Goal: Transaction & Acquisition: Purchase product/service

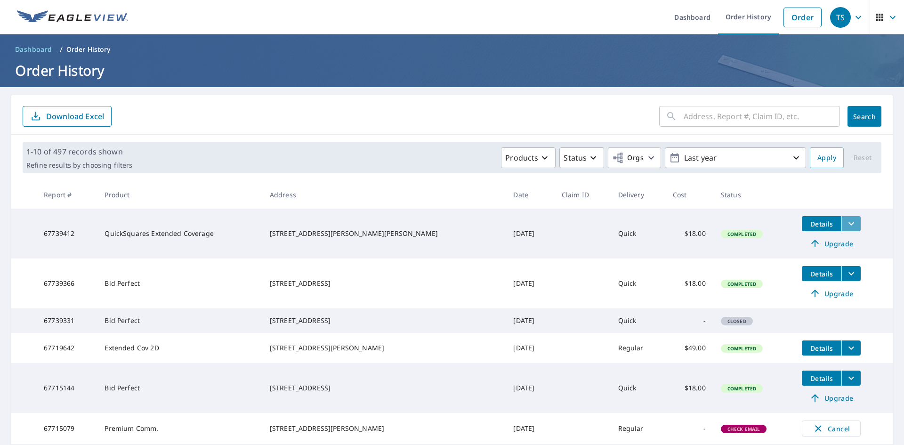
click at [846, 228] on icon "filesDropdownBtn-67739412" at bounding box center [851, 223] width 11 height 11
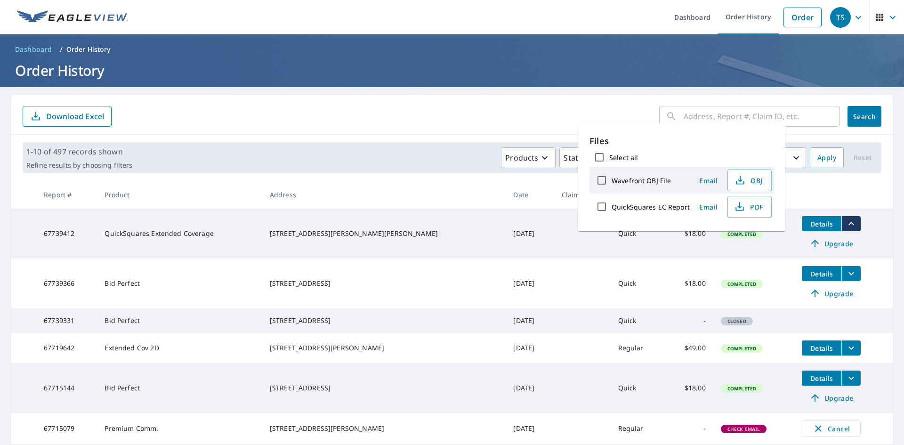
click at [439, 127] on div "​ Search Download Excel" at bounding box center [452, 115] width 882 height 40
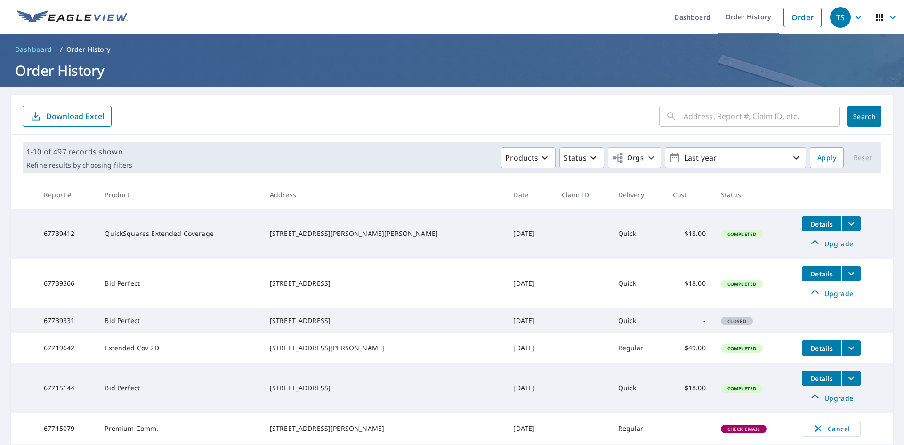
click at [846, 275] on icon "filesDropdownBtn-67739366" at bounding box center [851, 273] width 11 height 11
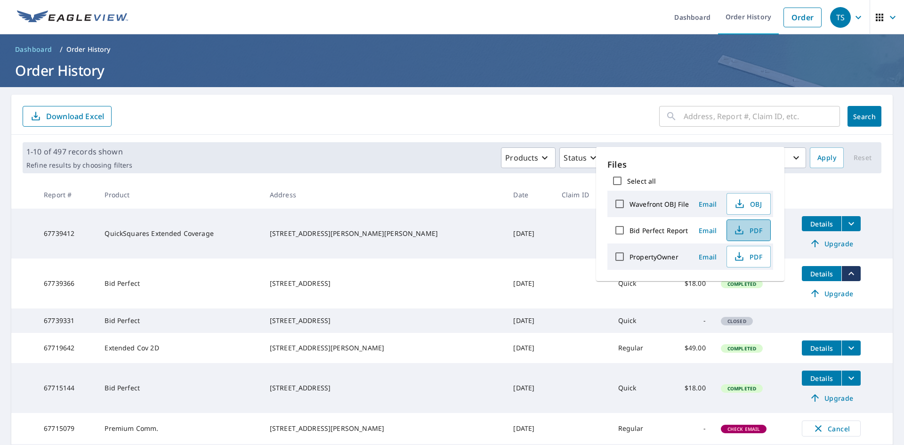
click at [746, 230] on span "PDF" at bounding box center [748, 230] width 30 height 11
click at [618, 11] on ul "Dashboard Order History Order" at bounding box center [480, 17] width 693 height 34
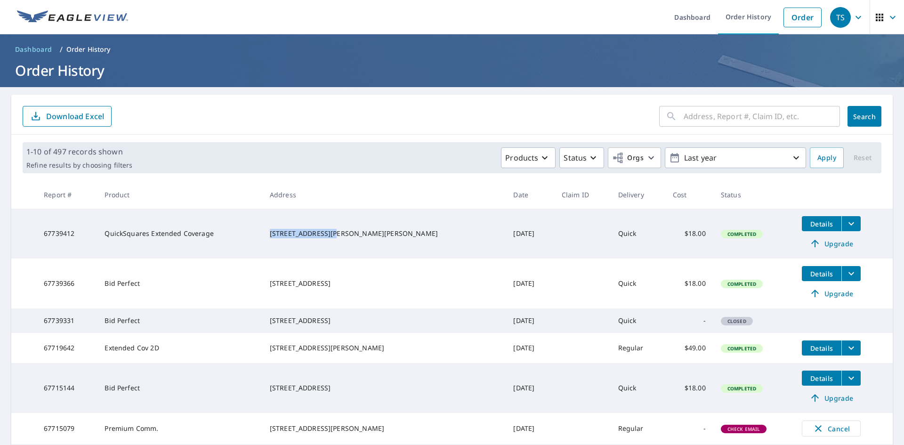
drag, startPoint x: 285, startPoint y: 227, endPoint x: 349, endPoint y: 229, distance: 63.6
click at [349, 229] on td "[STREET_ADDRESS][PERSON_NAME][PERSON_NAME]" at bounding box center [384, 234] width 244 height 50
copy div "[STREET_ADDRESS][PERSON_NAME]"
click at [313, 229] on div "[STREET_ADDRESS][PERSON_NAME][PERSON_NAME]" at bounding box center [384, 233] width 229 height 9
click at [810, 17] on link "Order" at bounding box center [803, 18] width 38 height 20
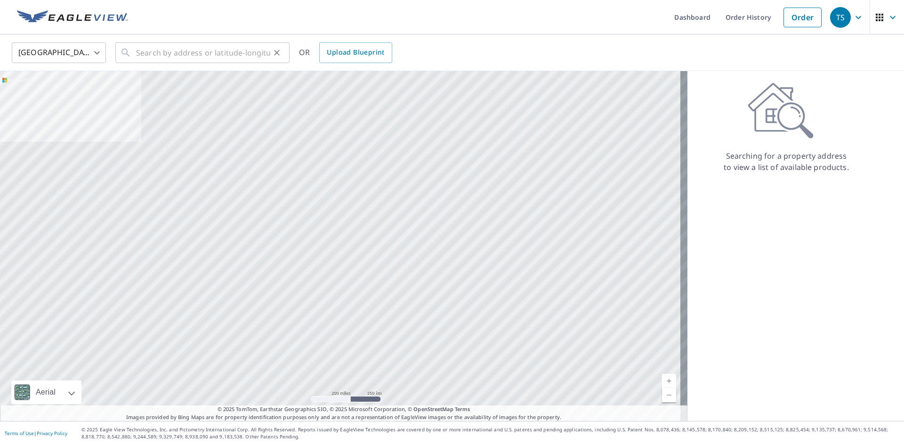
click at [126, 44] on div "​" at bounding box center [202, 52] width 174 height 21
paste input "[STREET_ADDRESS][PERSON_NAME]"
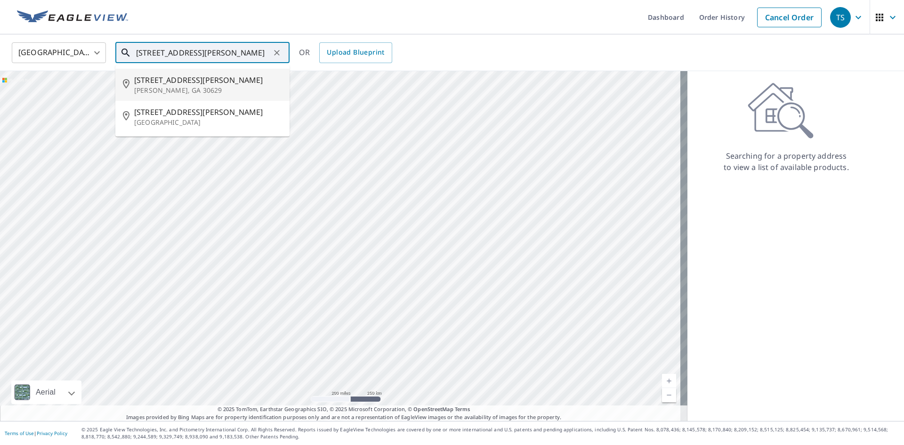
click at [221, 85] on span "[STREET_ADDRESS][PERSON_NAME]" at bounding box center [208, 79] width 148 height 11
type input "[STREET_ADDRESS][PERSON_NAME][PERSON_NAME]"
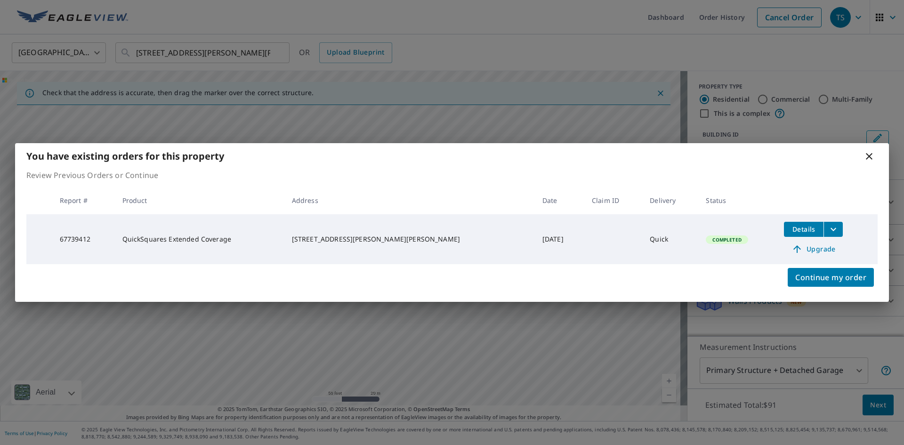
click at [868, 154] on icon at bounding box center [869, 156] width 11 height 11
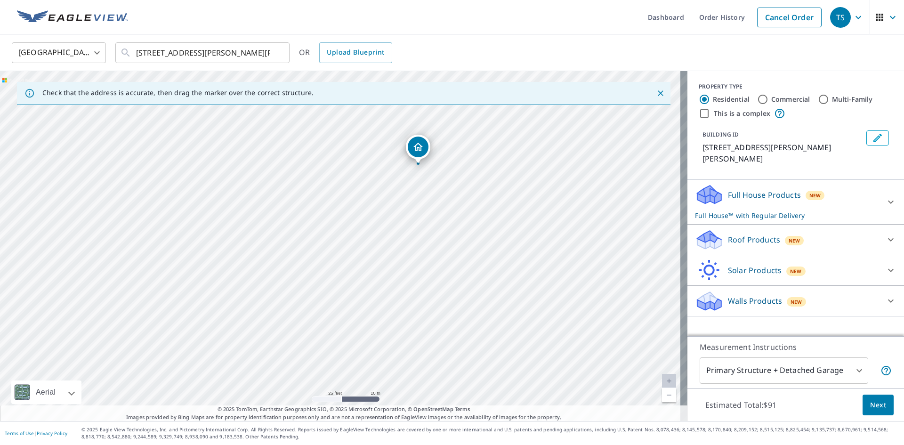
drag, startPoint x: 379, startPoint y: 234, endPoint x: 424, endPoint y: 186, distance: 65.6
click at [424, 186] on div "[STREET_ADDRESS][PERSON_NAME][PERSON_NAME]" at bounding box center [344, 246] width 688 height 350
click at [728, 17] on link "Order History" at bounding box center [722, 17] width 61 height 34
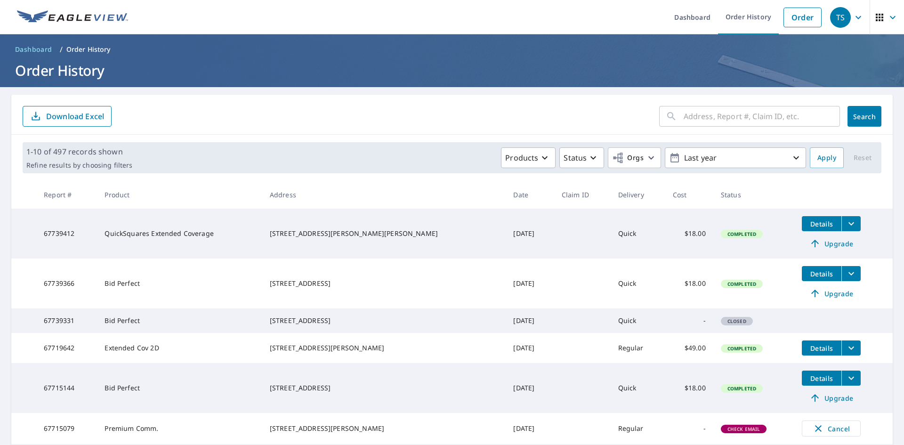
click at [846, 222] on icon "filesDropdownBtn-67739412" at bounding box center [851, 223] width 11 height 11
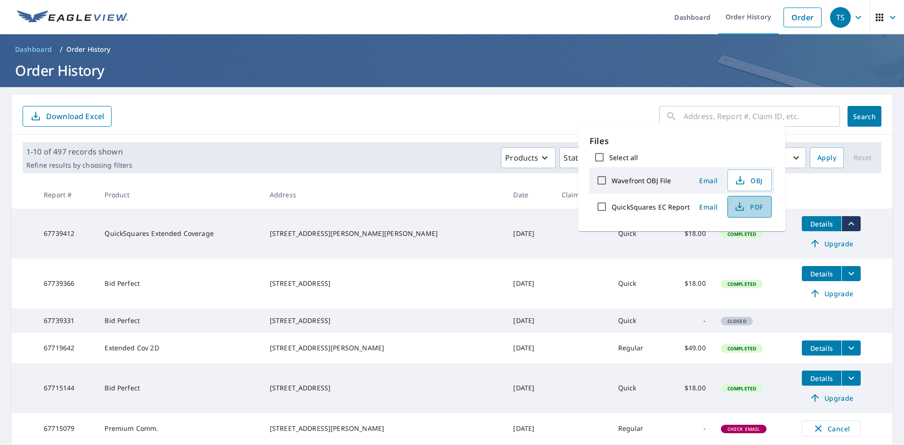
drag, startPoint x: 754, startPoint y: 205, endPoint x: 747, endPoint y: 207, distance: 7.3
click at [748, 207] on span "PDF" at bounding box center [749, 206] width 30 height 11
drag, startPoint x: 272, startPoint y: 225, endPoint x: 349, endPoint y: 227, distance: 76.8
click at [349, 227] on tr "67739412 QuickSquares Extended Coverage [STREET_ADDRESS][PERSON_NAME][PERSON_NA…" at bounding box center [452, 234] width 882 height 50
copy tr "[STREET_ADDRESS][PERSON_NAME]"
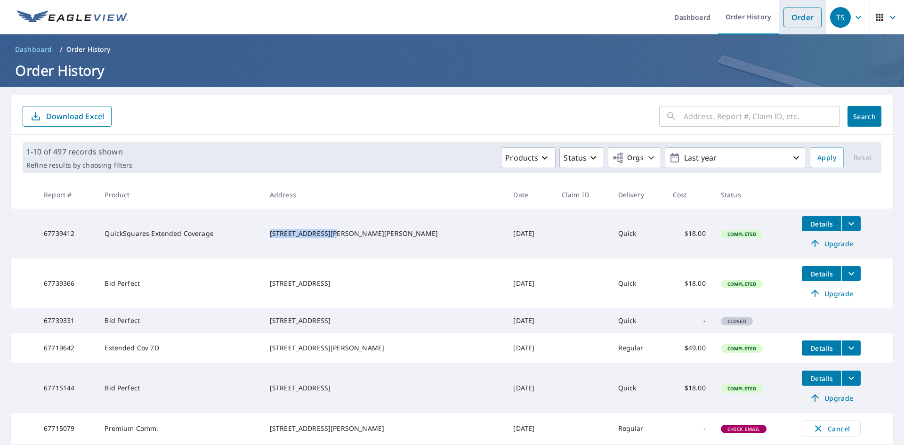
click at [811, 10] on link "Order" at bounding box center [803, 18] width 38 height 20
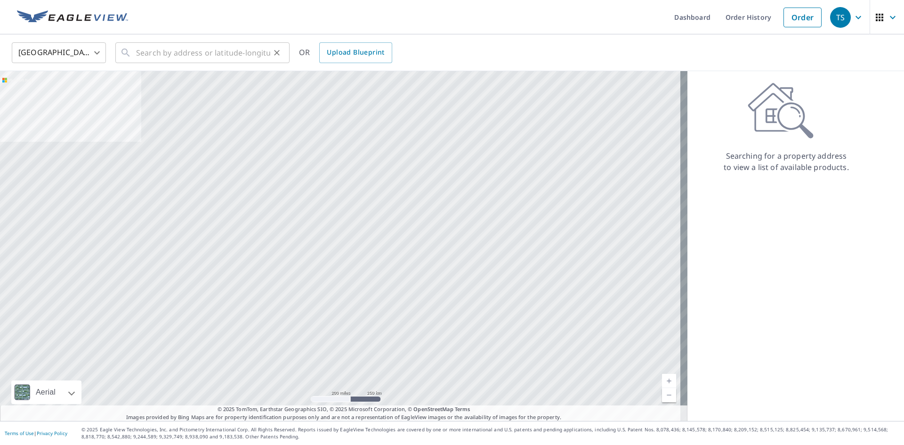
click at [271, 54] on button "Clear" at bounding box center [276, 52] width 13 height 13
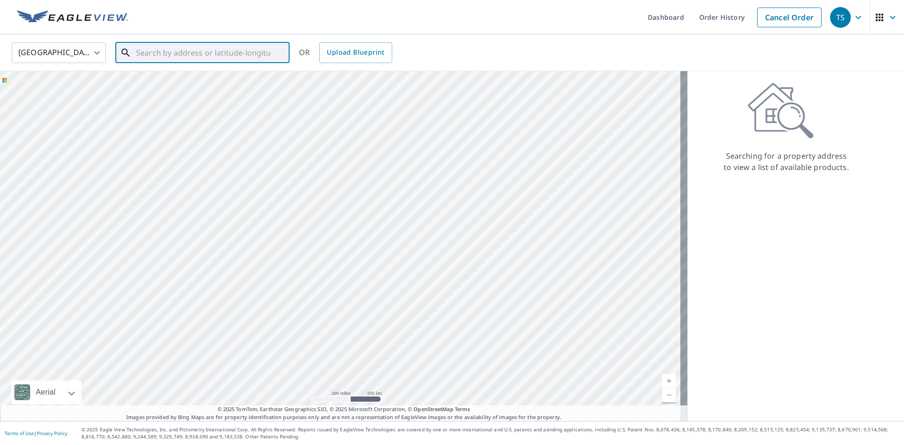
click at [243, 57] on input "text" at bounding box center [203, 53] width 134 height 26
paste input "[STREET_ADDRESS][PERSON_NAME]"
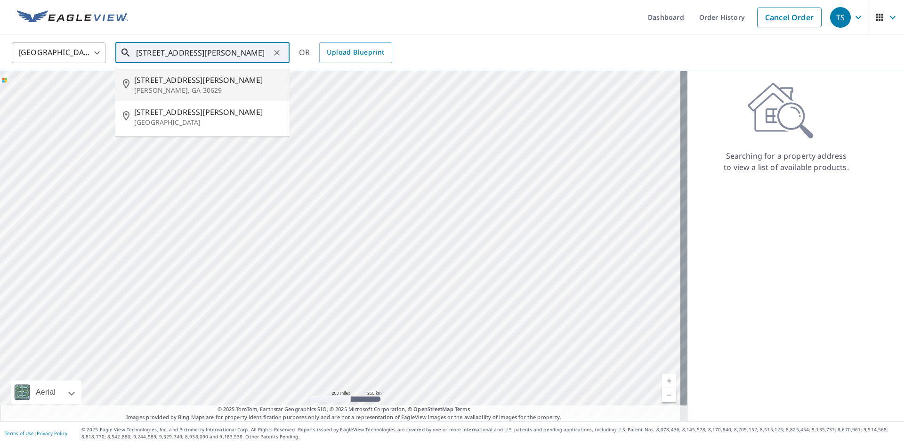
click at [226, 51] on input "[STREET_ADDRESS][PERSON_NAME]" at bounding box center [203, 53] width 134 height 26
click at [229, 51] on input "[STREET_ADDRESS][PERSON_NAME][PERSON_NAME]" at bounding box center [203, 53] width 134 height 26
type input "[STREET_ADDRESS][PERSON_NAME][PERSON_NAME]"
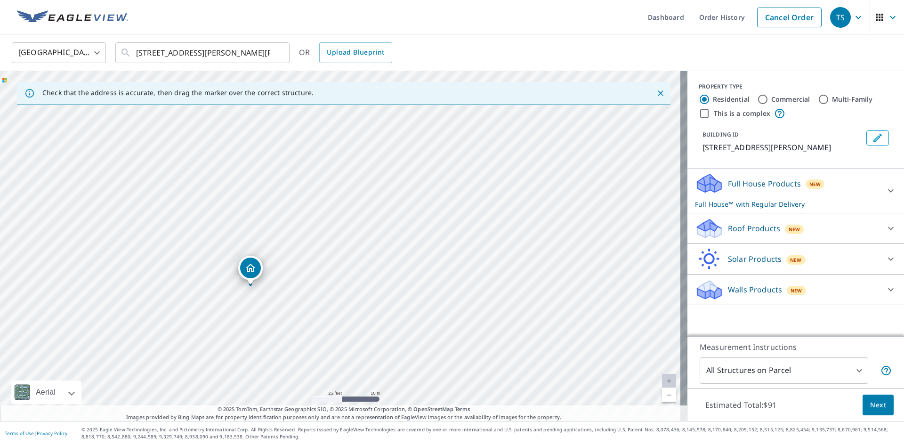
drag, startPoint x: 419, startPoint y: 202, endPoint x: 325, endPoint y: 285, distance: 125.1
click at [325, 285] on div "[STREET_ADDRESS][PERSON_NAME][PERSON_NAME]" at bounding box center [344, 246] width 688 height 350
drag, startPoint x: 426, startPoint y: 296, endPoint x: 358, endPoint y: 285, distance: 69.1
click at [358, 285] on div "[STREET_ADDRESS][PERSON_NAME][PERSON_NAME]" at bounding box center [344, 246] width 688 height 350
drag, startPoint x: 212, startPoint y: 241, endPoint x: 327, endPoint y: 197, distance: 123.2
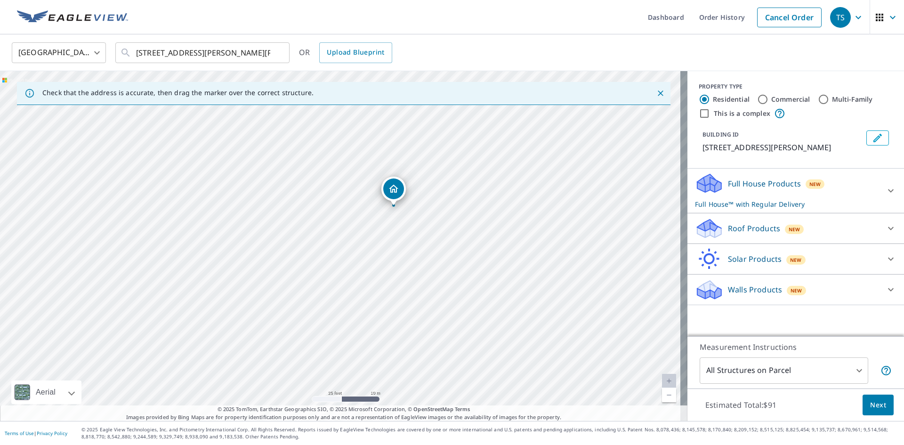
drag, startPoint x: 383, startPoint y: 203, endPoint x: 365, endPoint y: 277, distance: 76.5
click at [365, 277] on div "[STREET_ADDRESS][PERSON_NAME][PERSON_NAME]" at bounding box center [344, 246] width 688 height 350
click at [737, 229] on p "Roof Products" at bounding box center [754, 228] width 52 height 11
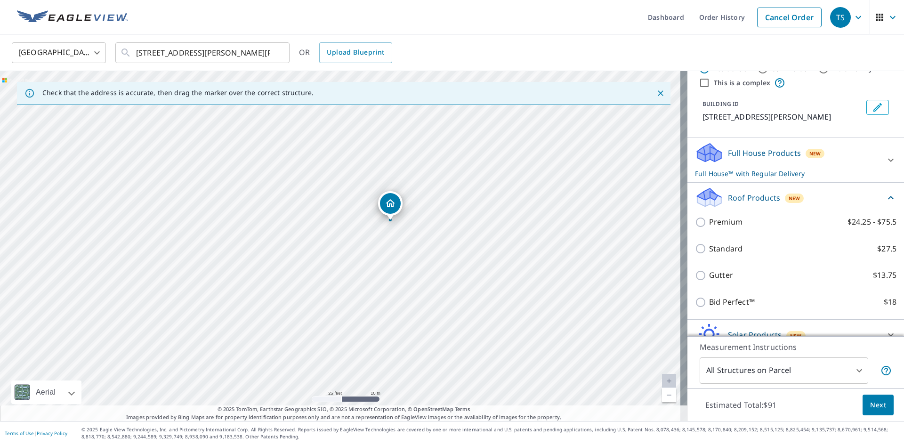
scroll to position [47, 0]
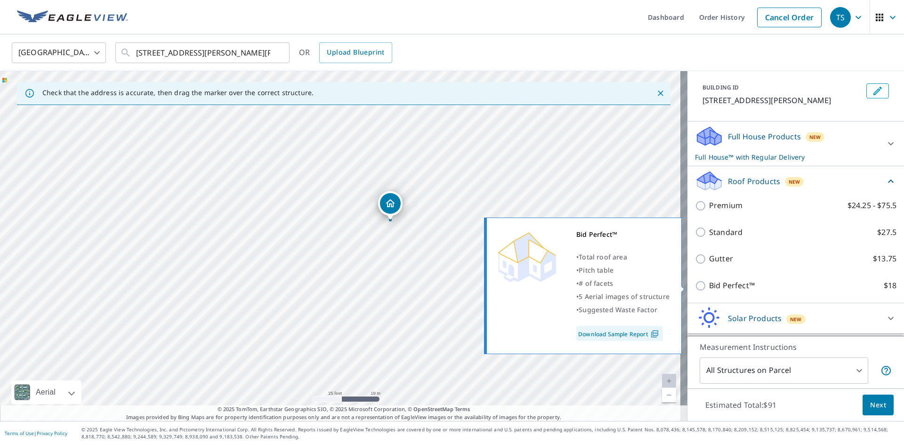
click at [730, 283] on p "Bid Perfect™" at bounding box center [732, 286] width 46 height 12
click at [709, 283] on input "Bid Perfect™ $18" at bounding box center [702, 285] width 14 height 11
checkbox input "true"
type input "1"
checkbox input "false"
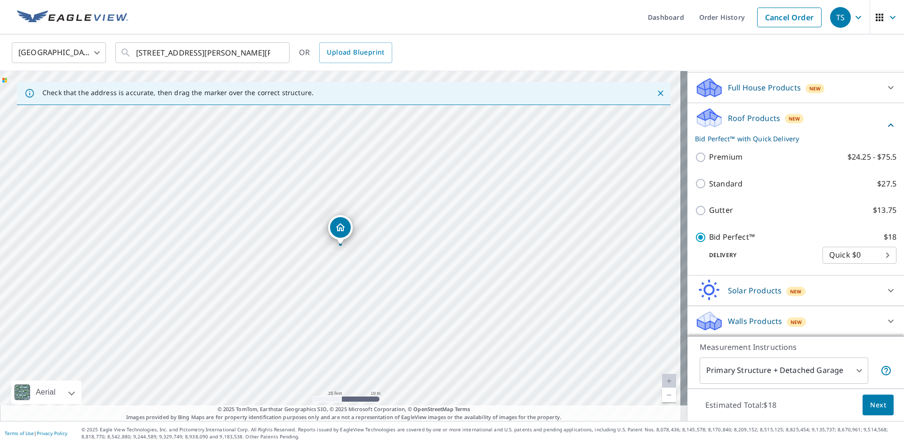
scroll to position [97, 0]
click at [870, 402] on span "Next" at bounding box center [878, 405] width 16 height 12
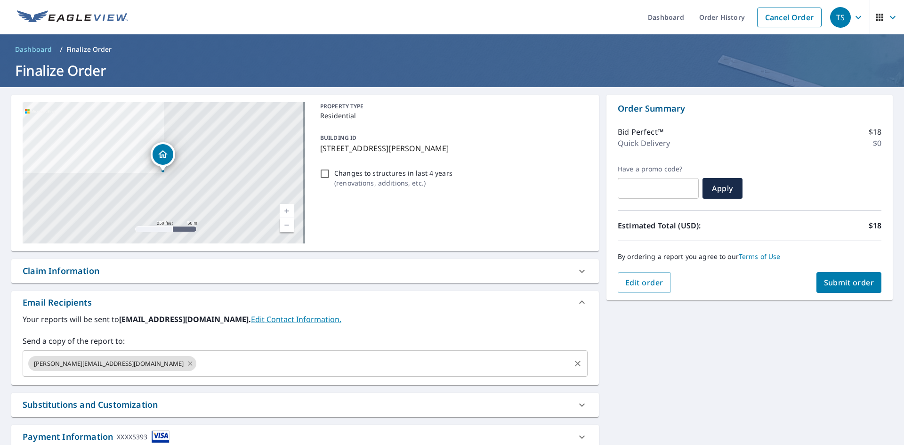
click at [186, 365] on icon at bounding box center [190, 363] width 8 height 10
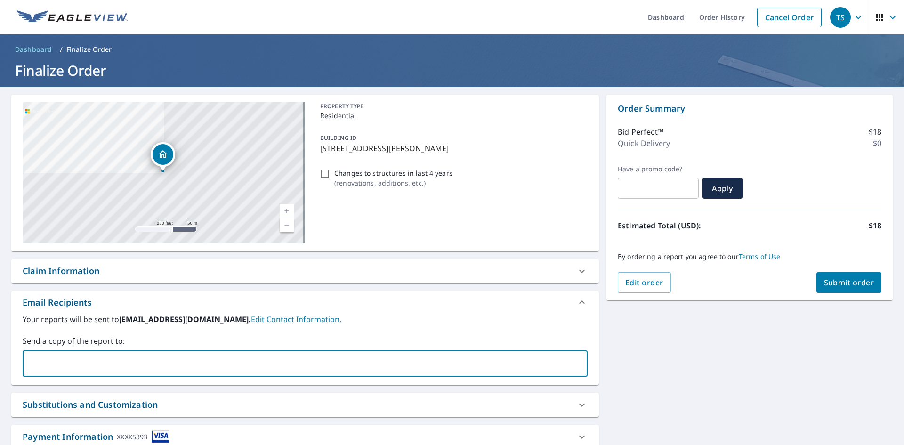
click at [105, 365] on input "text" at bounding box center [298, 364] width 543 height 18
type input "r"
type input "[PERSON_NAME],com"
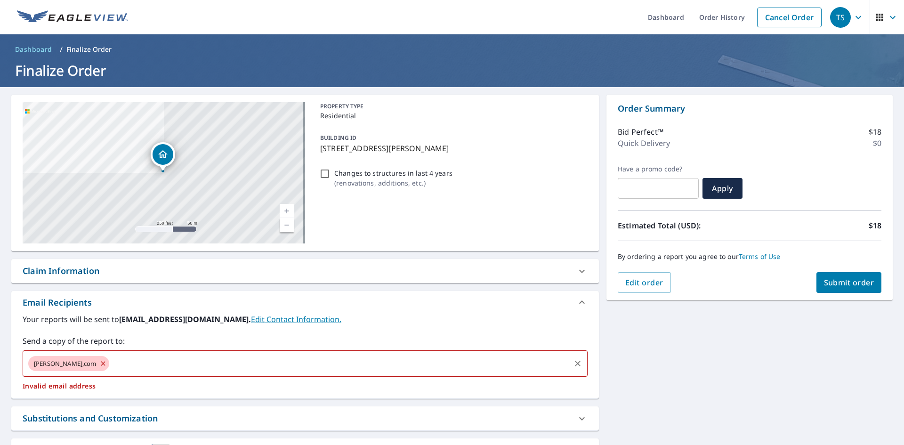
click at [102, 365] on span "[PERSON_NAME],com" at bounding box center [65, 363] width 74 height 9
click at [107, 367] on icon at bounding box center [103, 363] width 8 height 10
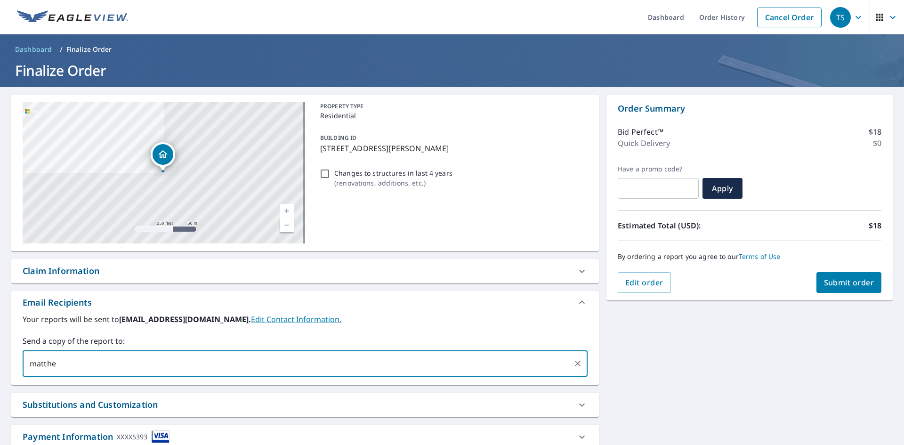
type input "[PERSON_NAME]"
type input "[PERSON_NAME][EMAIL_ADDRESS][DOMAIN_NAME]"
click at [824, 281] on span "Submit order" at bounding box center [849, 282] width 50 height 10
